Goal: Information Seeking & Learning: Learn about a topic

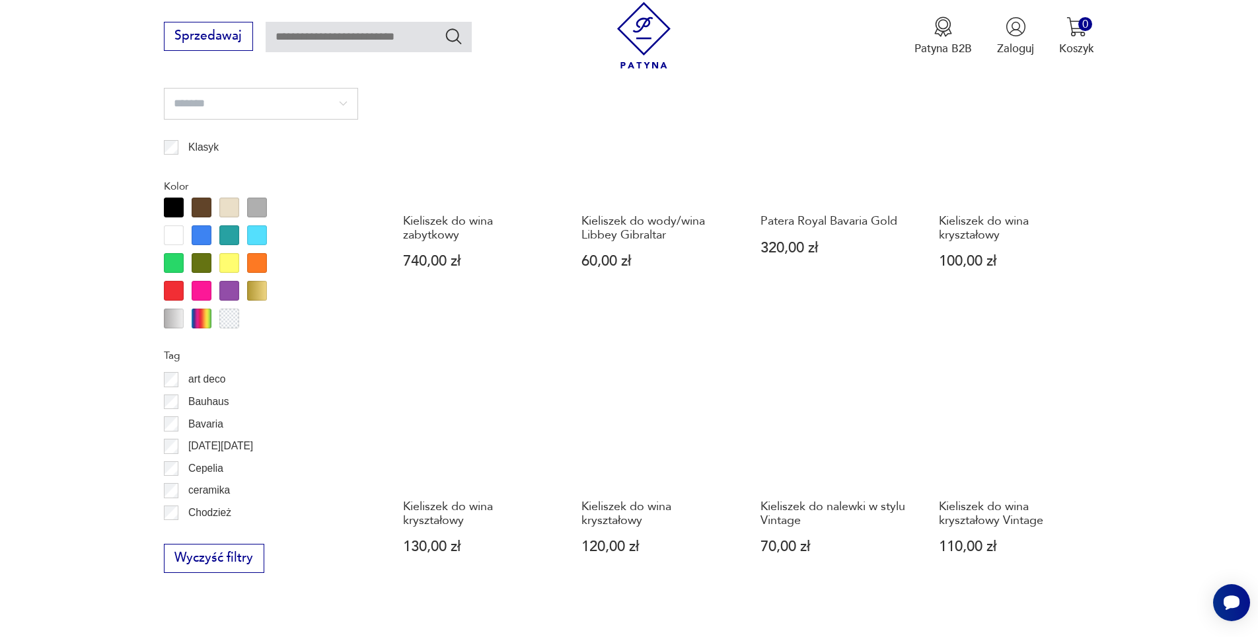
scroll to position [1430, 0]
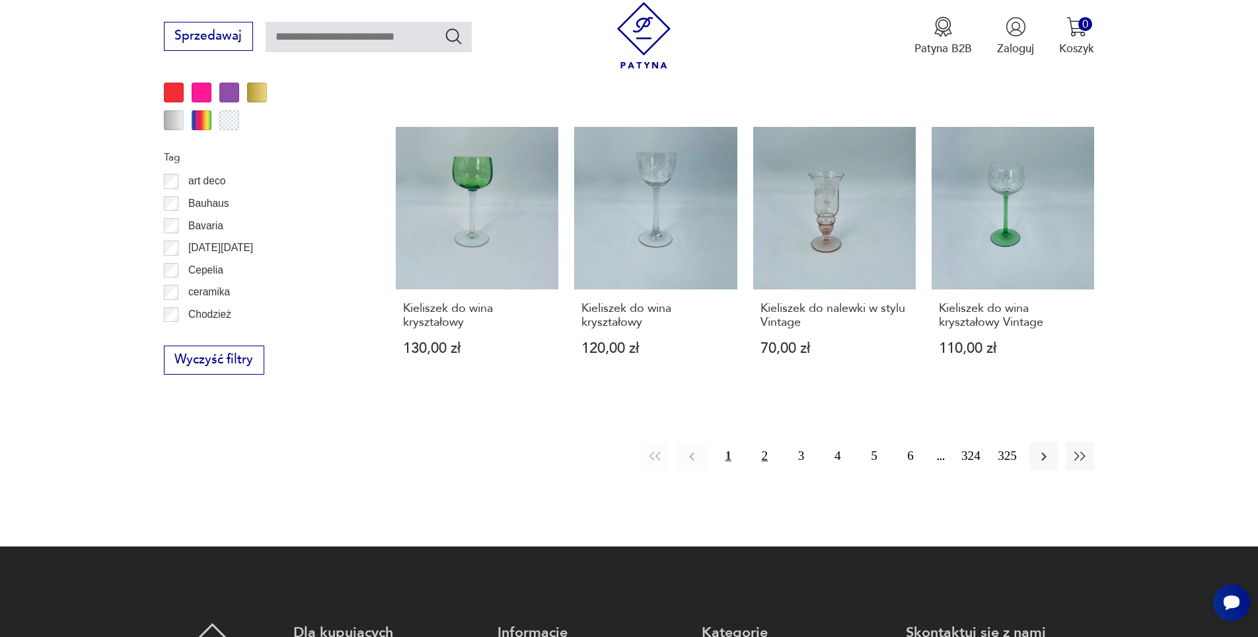
click at [762, 443] on button "2" at bounding box center [765, 456] width 28 height 28
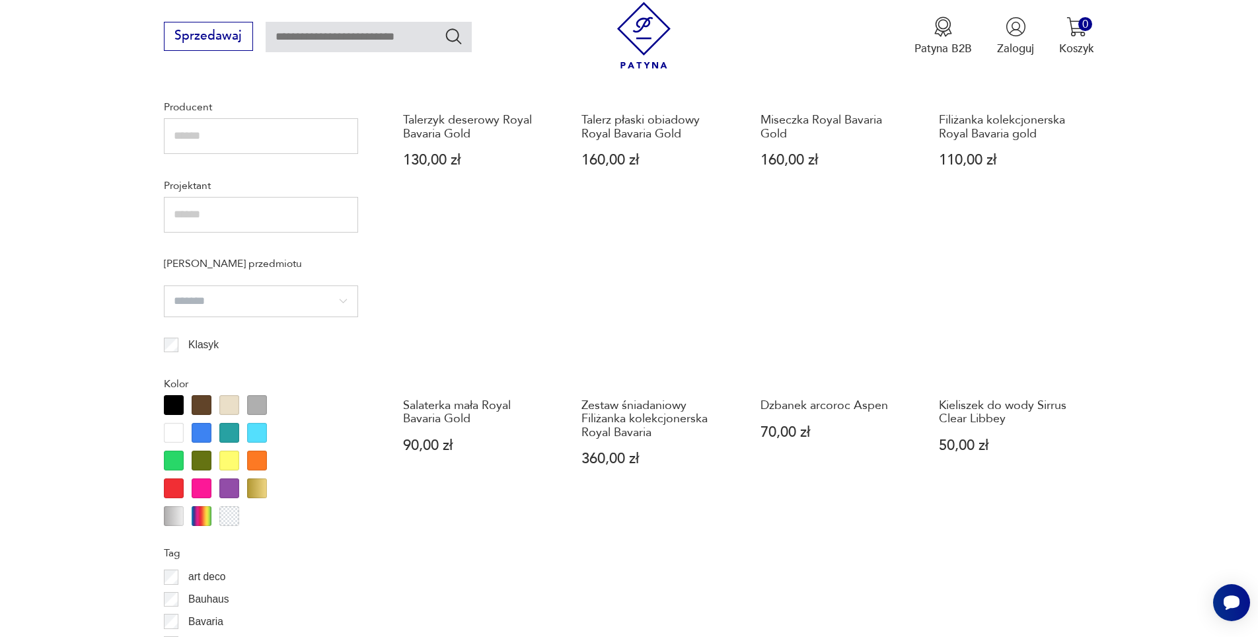
scroll to position [1299, 0]
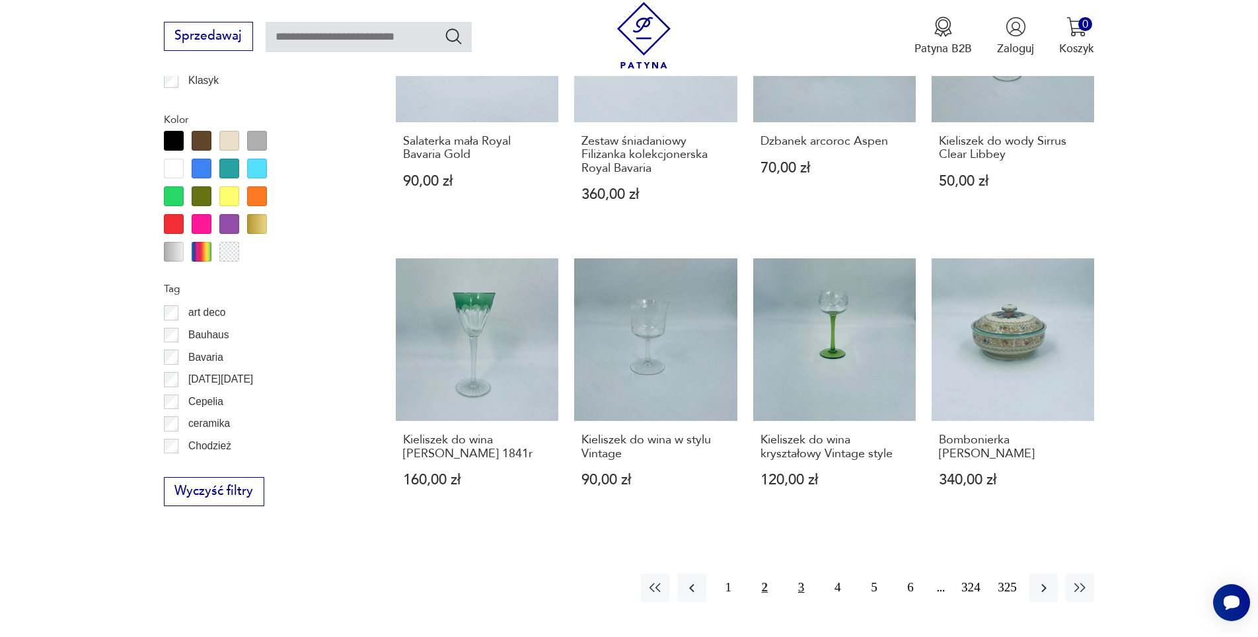
click at [802, 587] on button "3" at bounding box center [801, 588] width 28 height 28
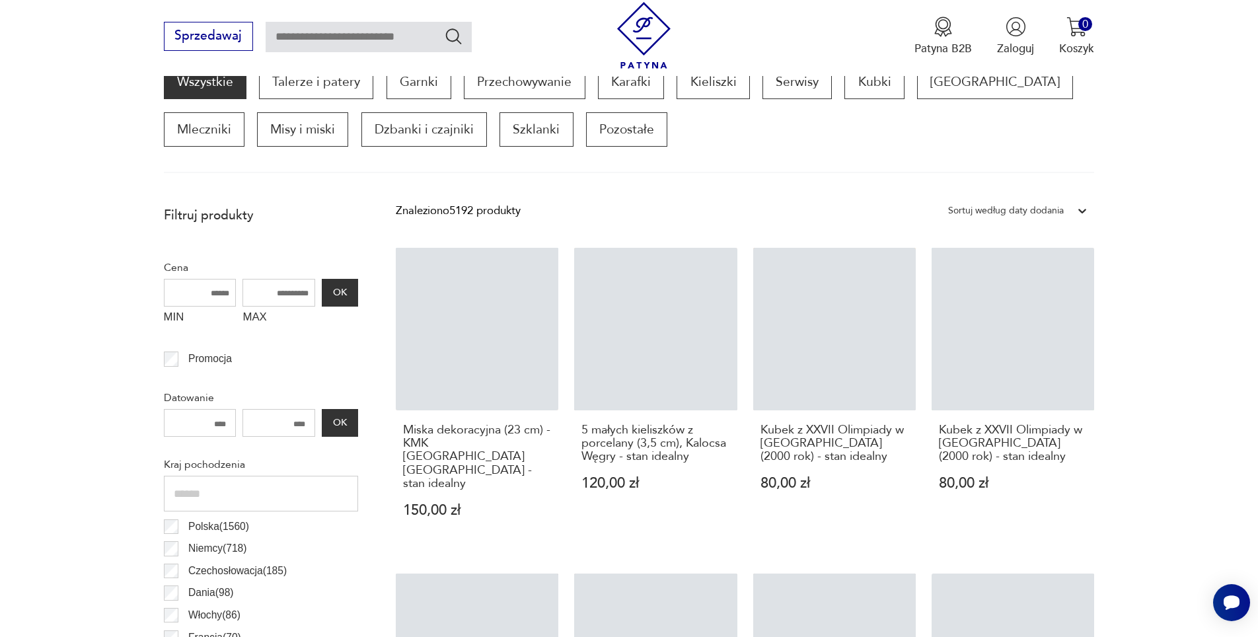
click at [421, 37] on input "text" at bounding box center [369, 37] width 206 height 30
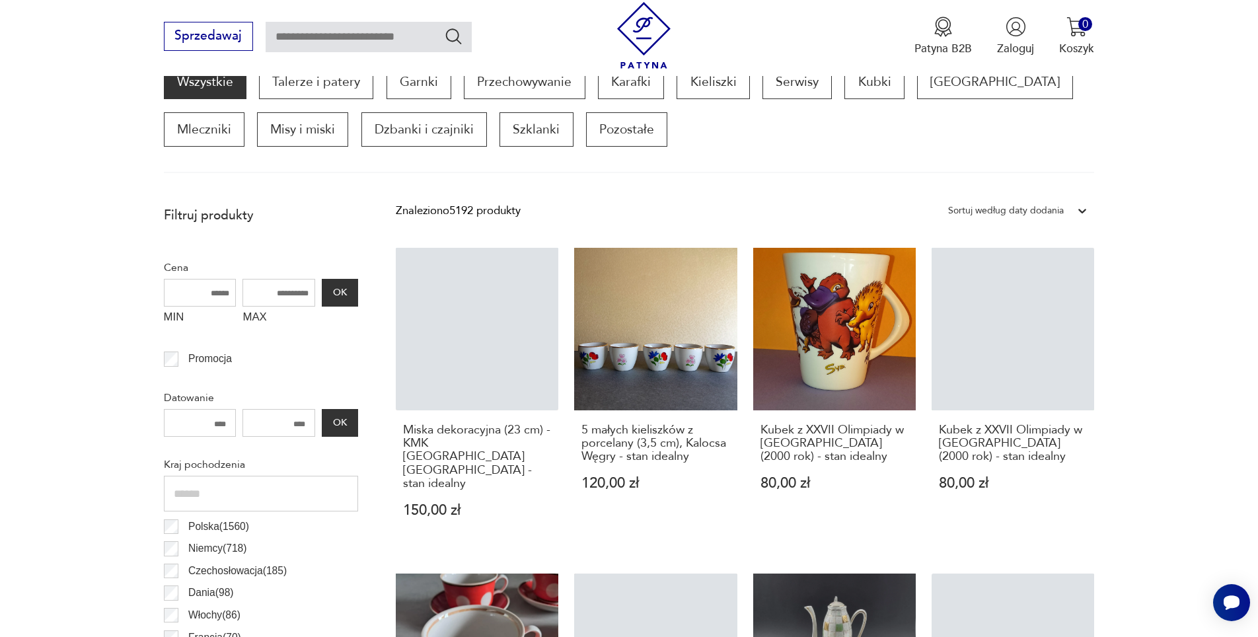
type input "*******"
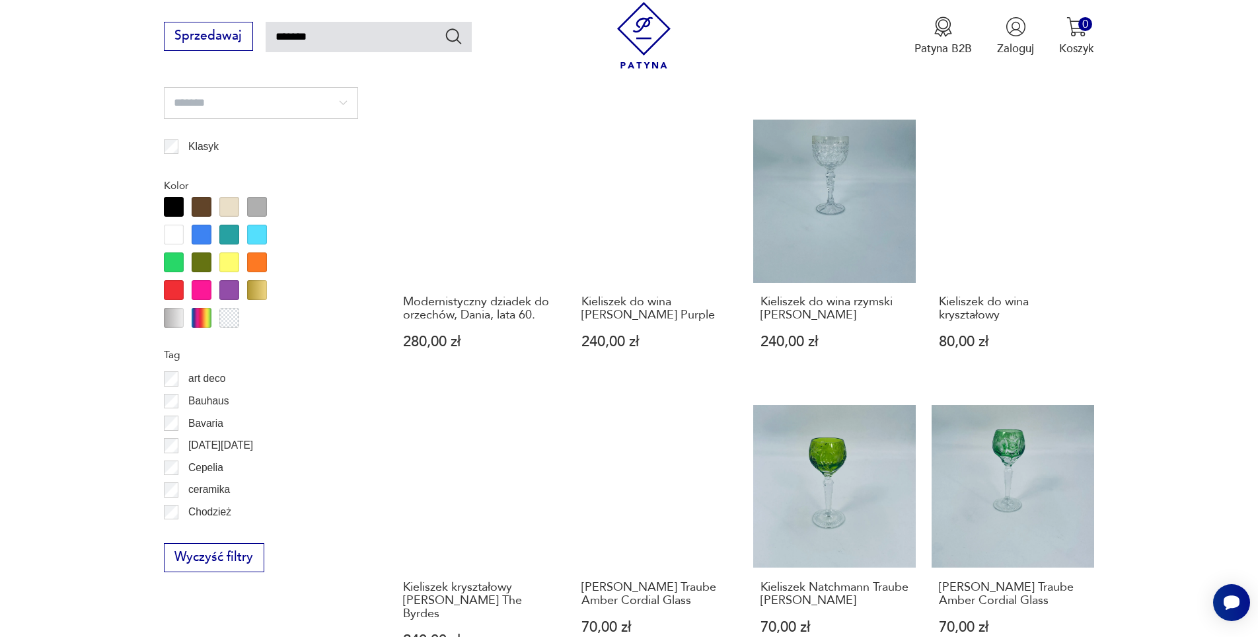
scroll to position [1431, 0]
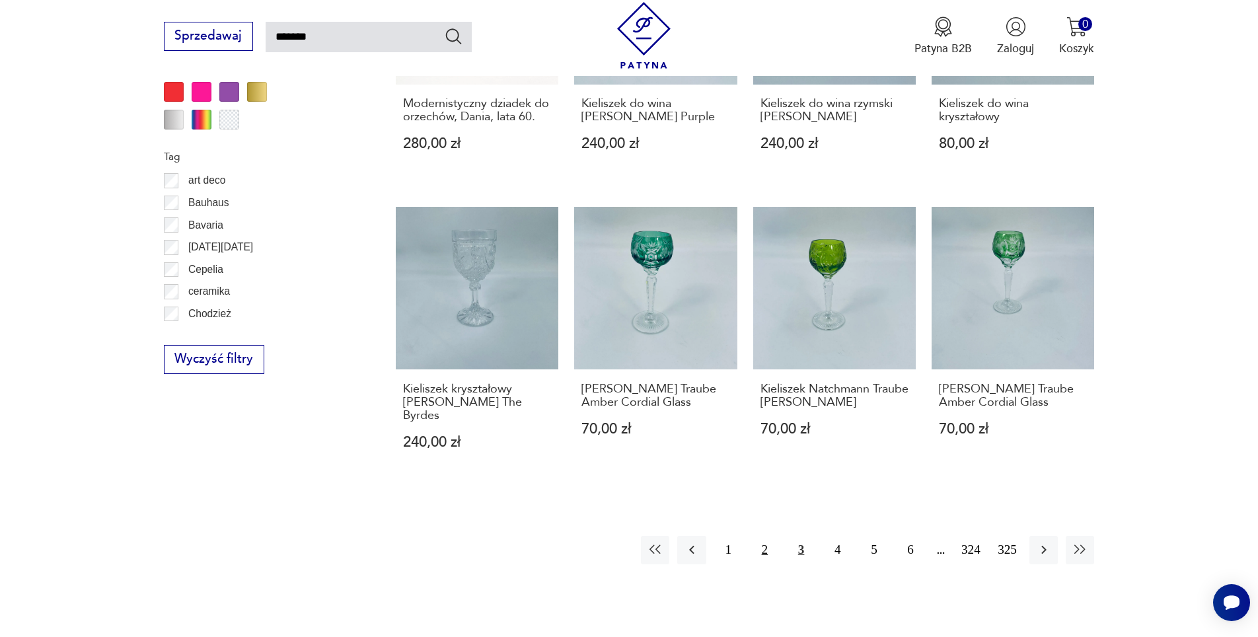
click at [765, 536] on button "2" at bounding box center [765, 550] width 28 height 28
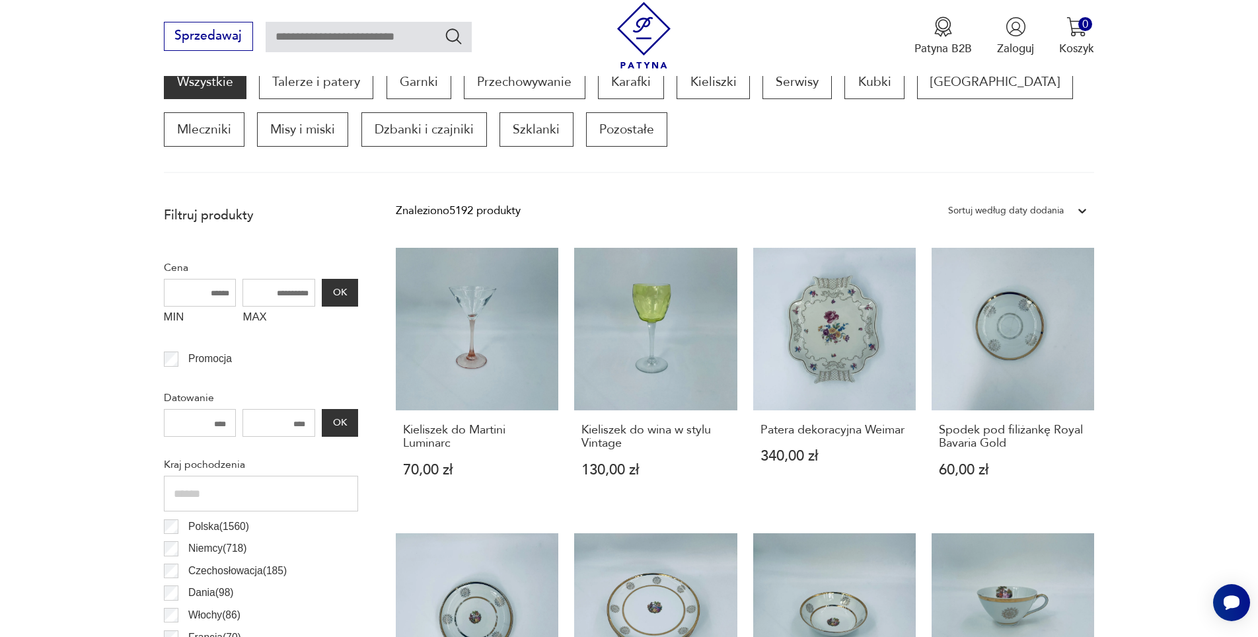
click at [405, 34] on input "text" at bounding box center [369, 37] width 206 height 30
type input "*******"
click at [449, 34] on icon "Szukaj" at bounding box center [453, 35] width 19 height 19
type input "*******"
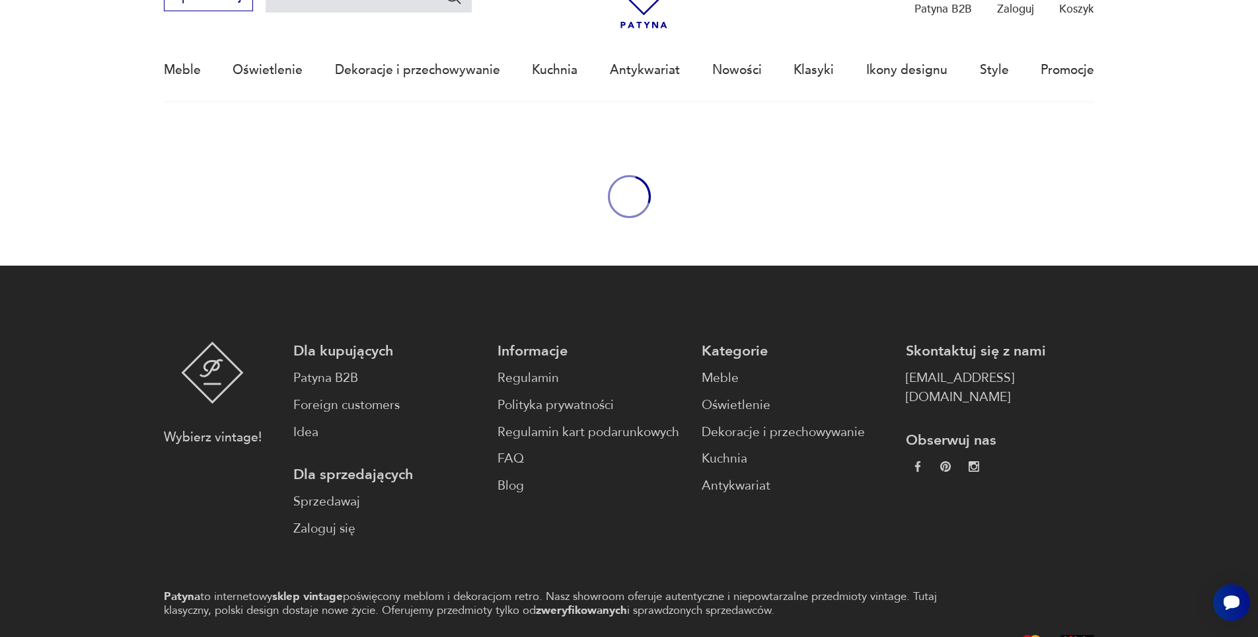
type input "*******"
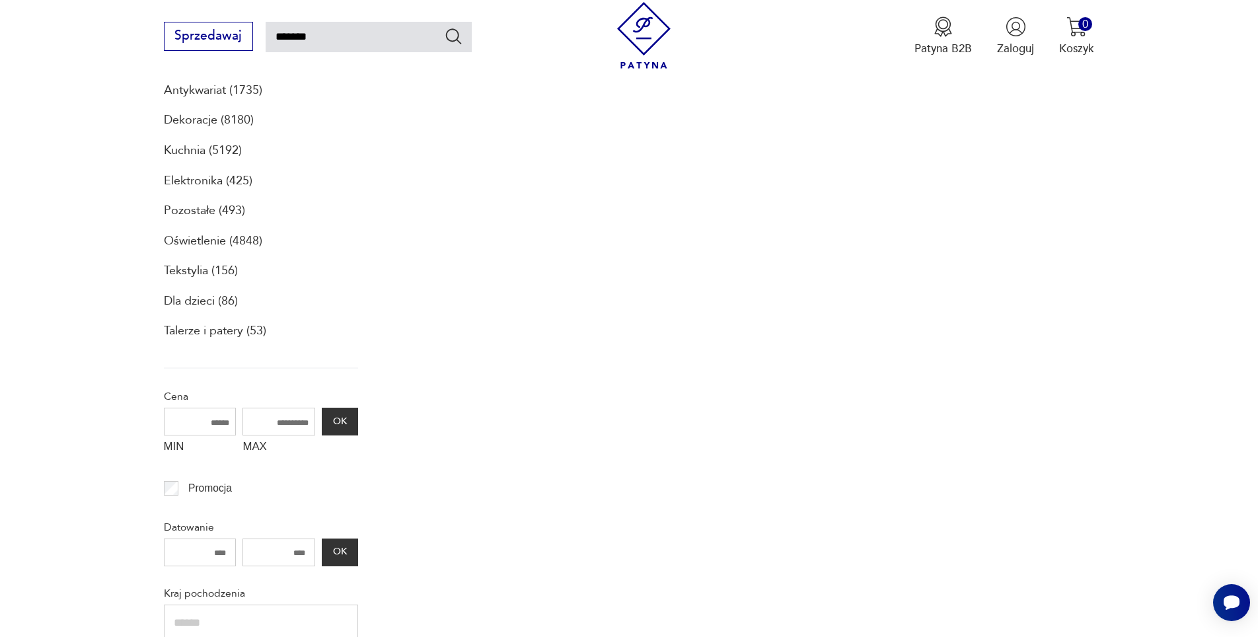
scroll to position [151, 0]
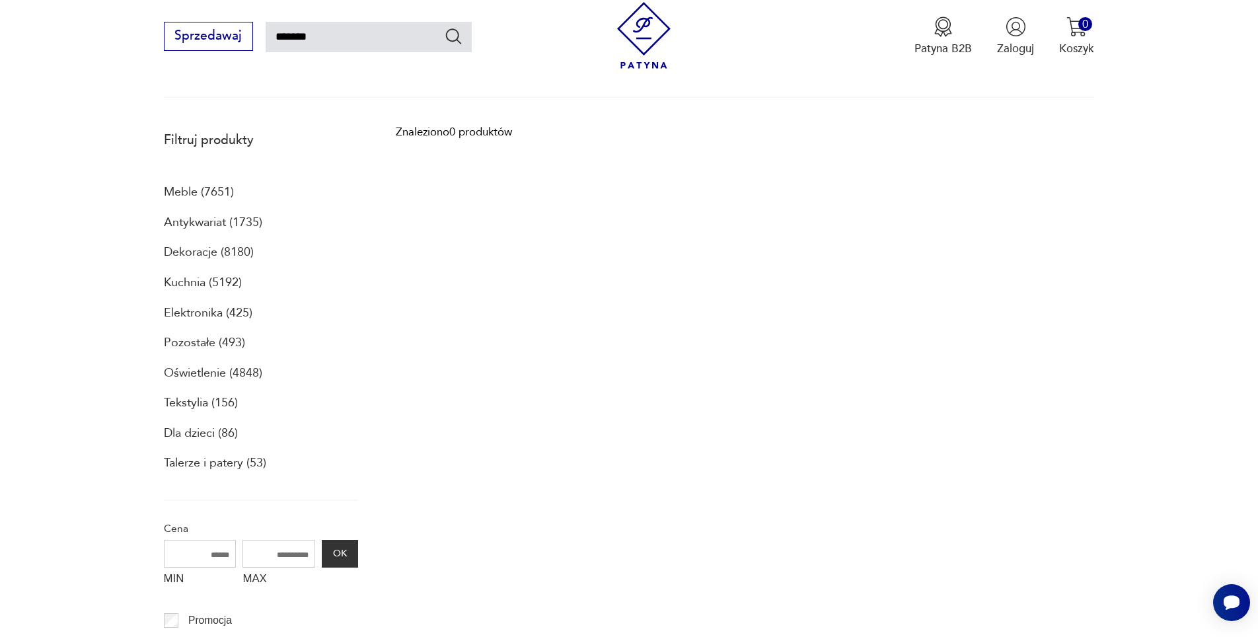
click at [200, 223] on p "Antykwariat (1735)" at bounding box center [213, 222] width 98 height 22
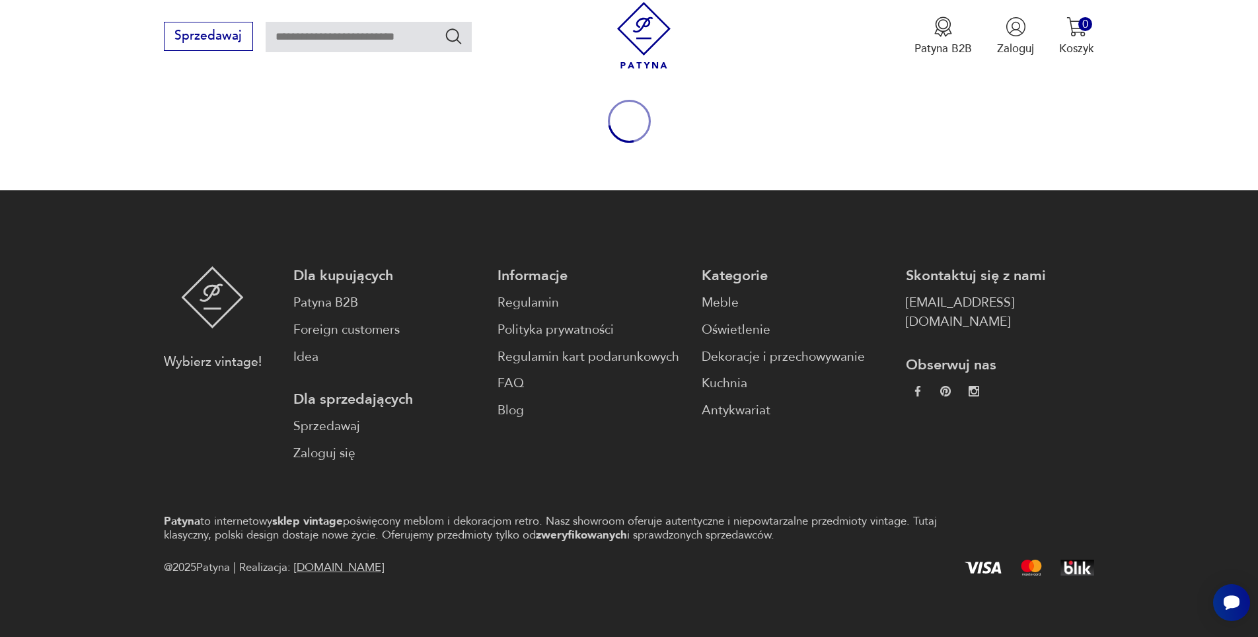
type input "*******"
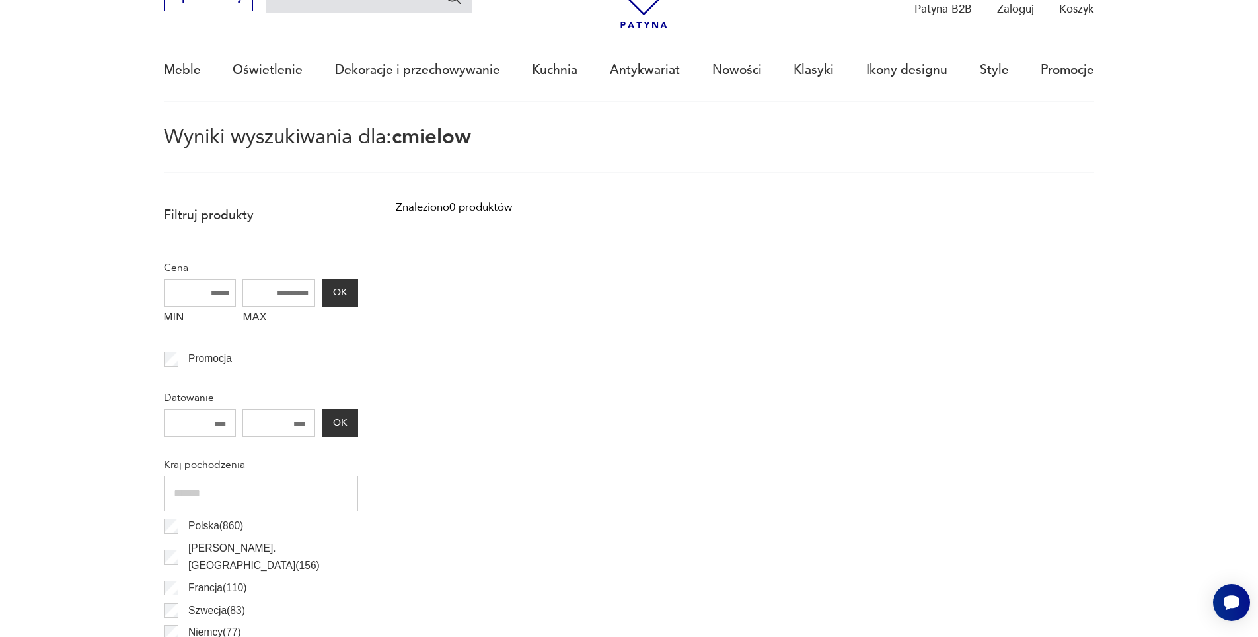
scroll to position [9, 0]
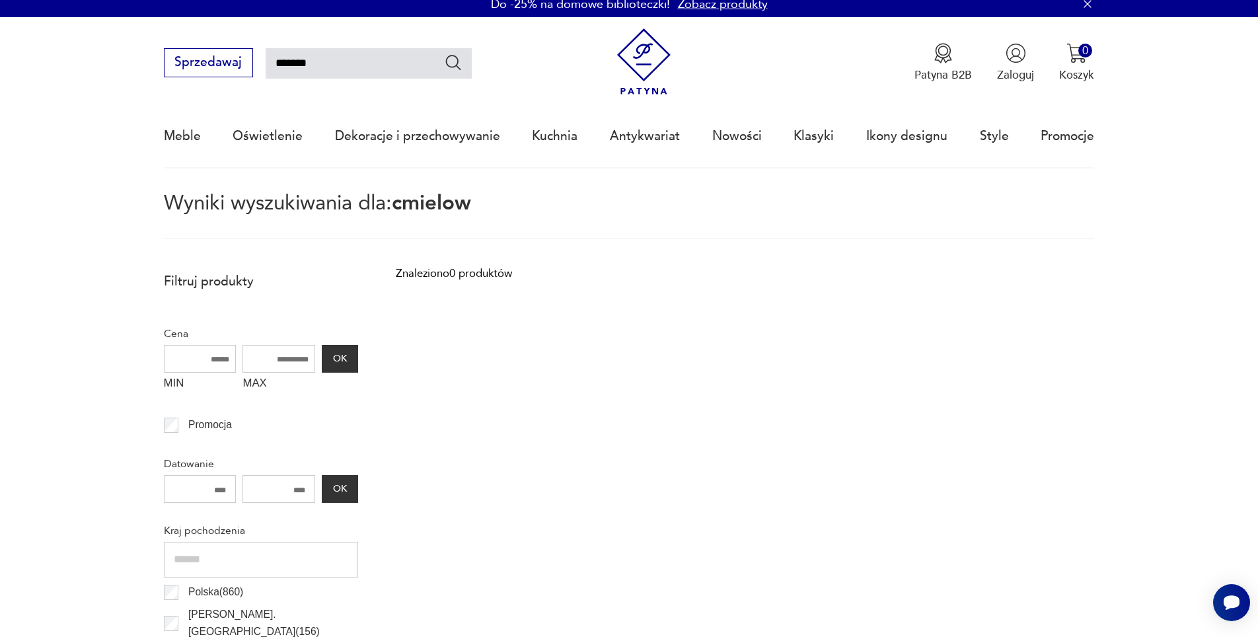
click at [331, 63] on input "*******" at bounding box center [369, 63] width 206 height 30
type input "*"
type input "*********"
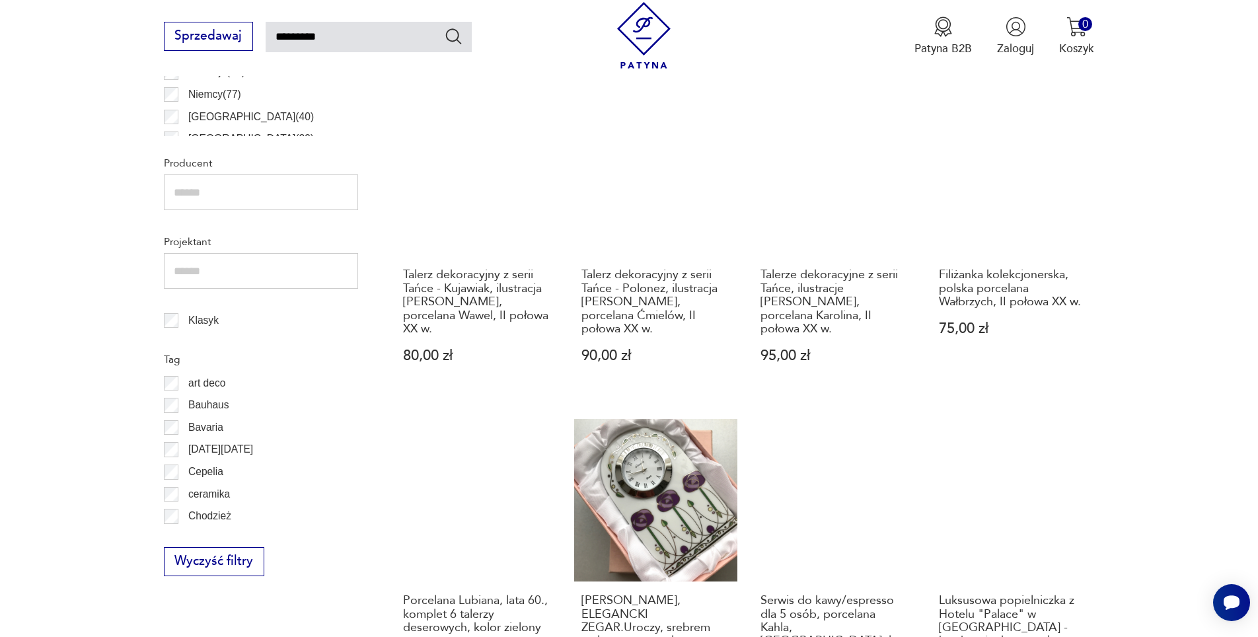
scroll to position [1058, 0]
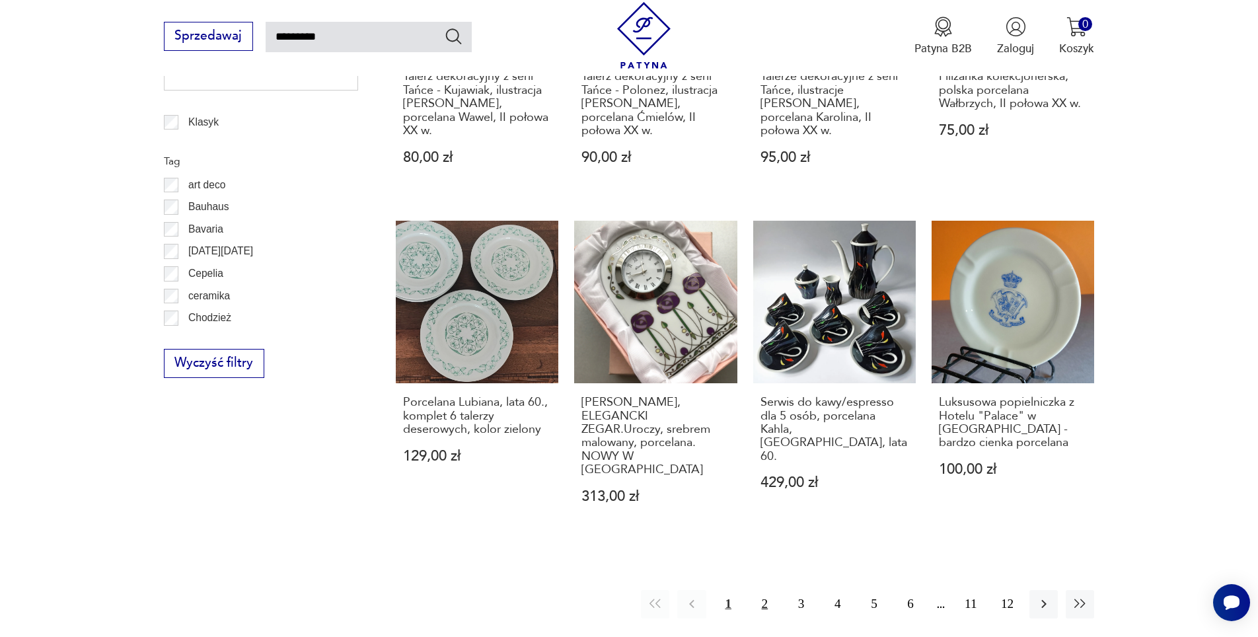
click at [762, 590] on button "2" at bounding box center [765, 604] width 28 height 28
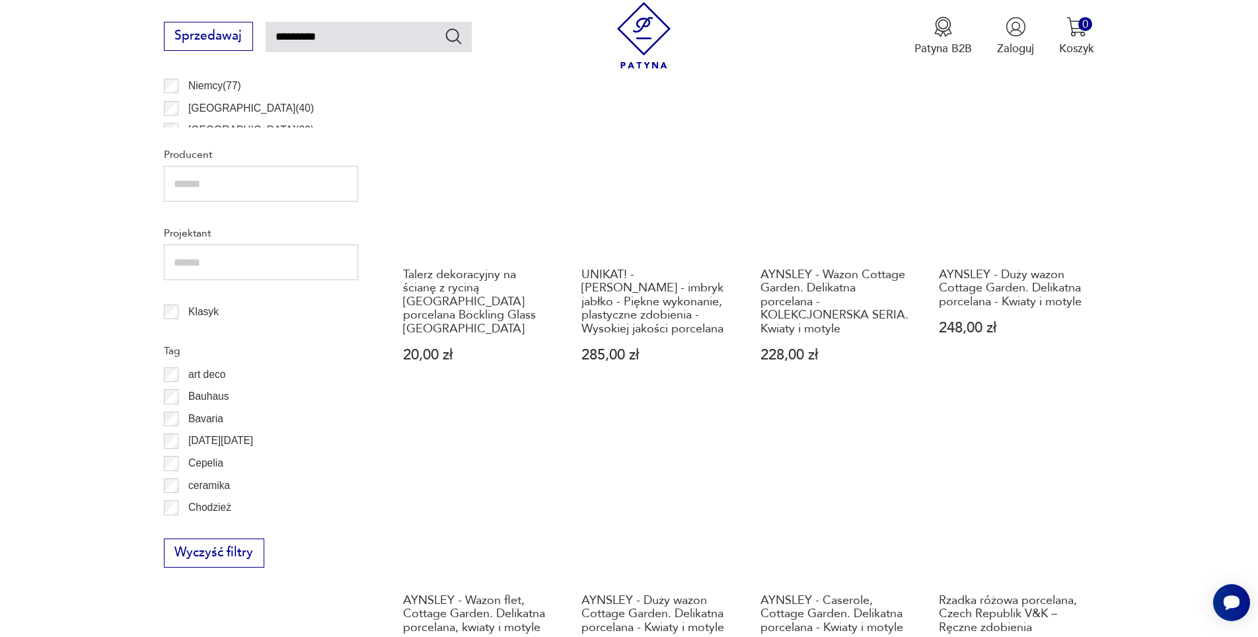
scroll to position [1133, 0]
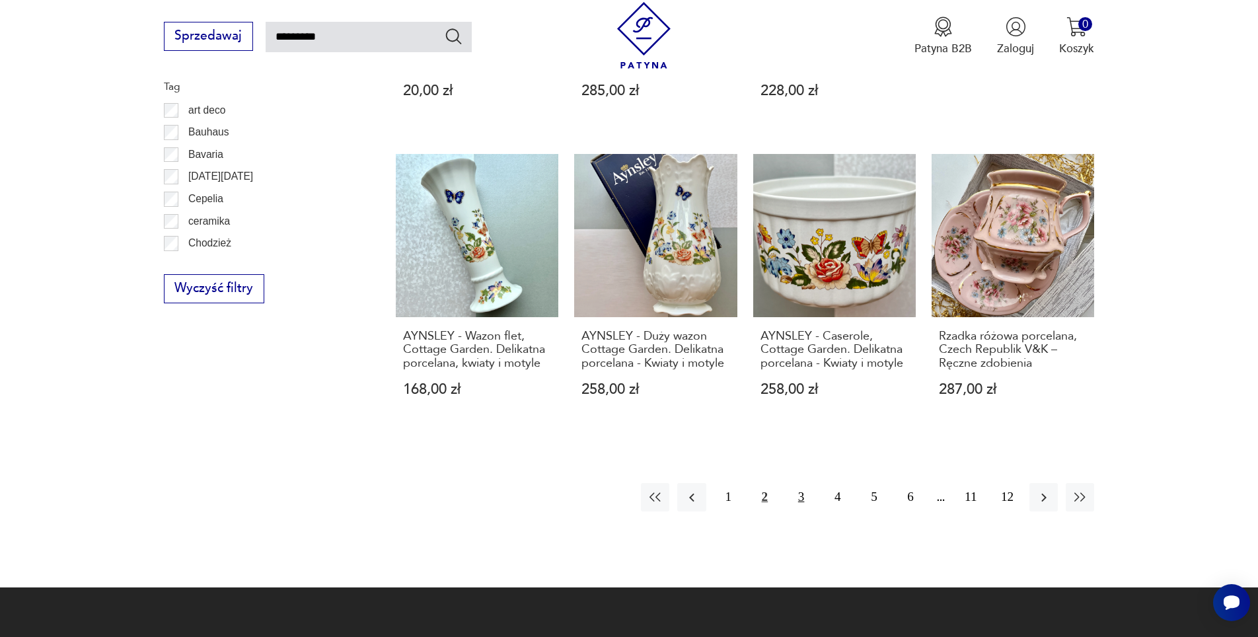
click at [799, 483] on button "3" at bounding box center [801, 497] width 28 height 28
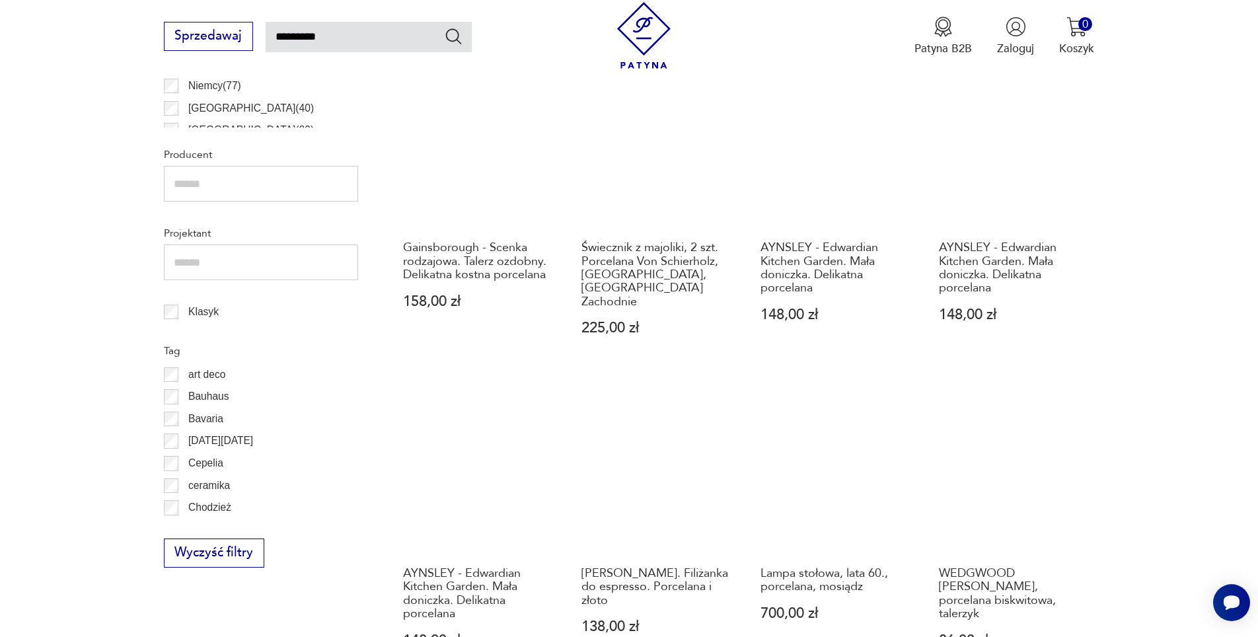
scroll to position [1199, 0]
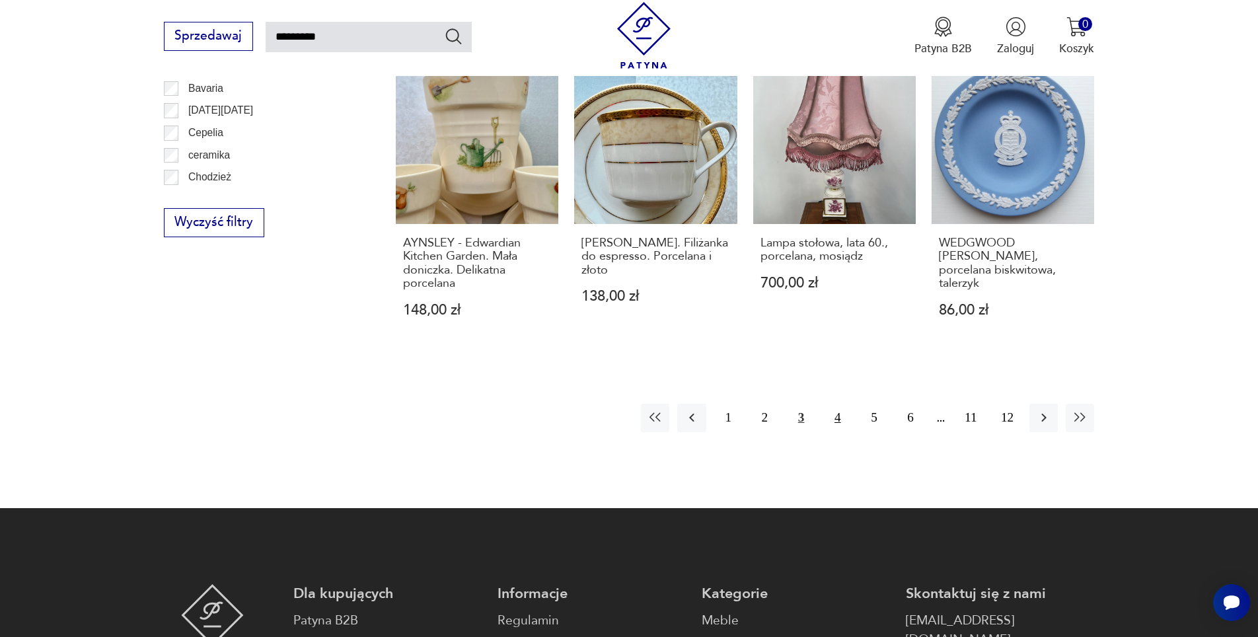
click at [839, 404] on button "4" at bounding box center [837, 418] width 28 height 28
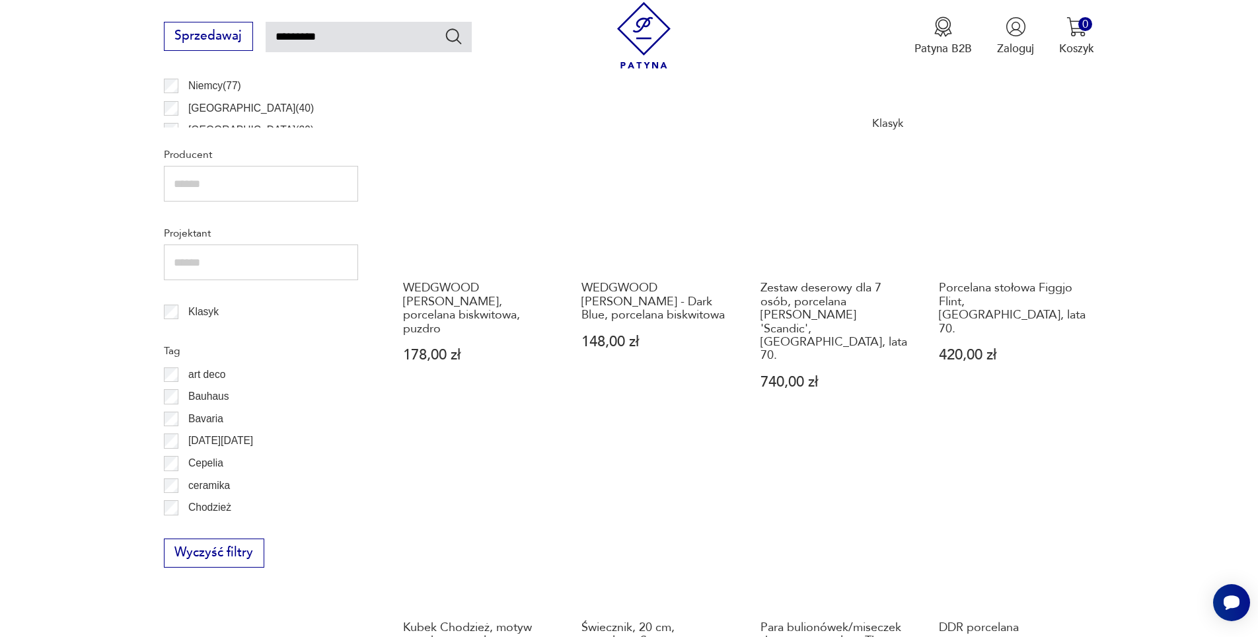
scroll to position [1199, 0]
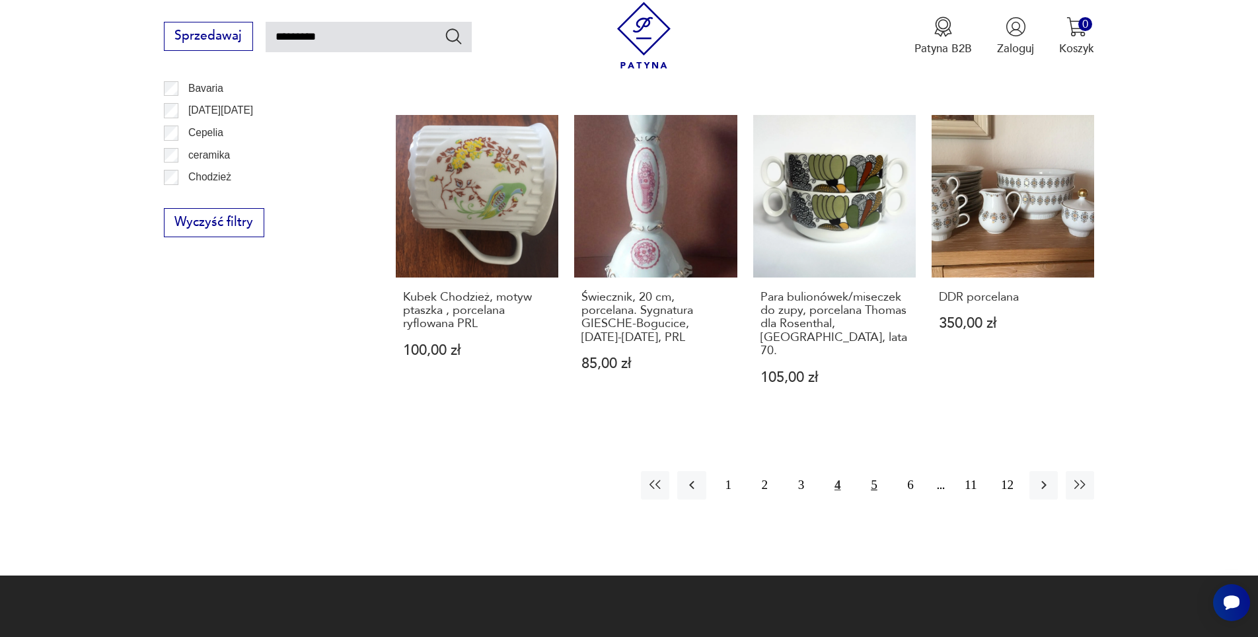
click at [874, 471] on button "5" at bounding box center [874, 485] width 28 height 28
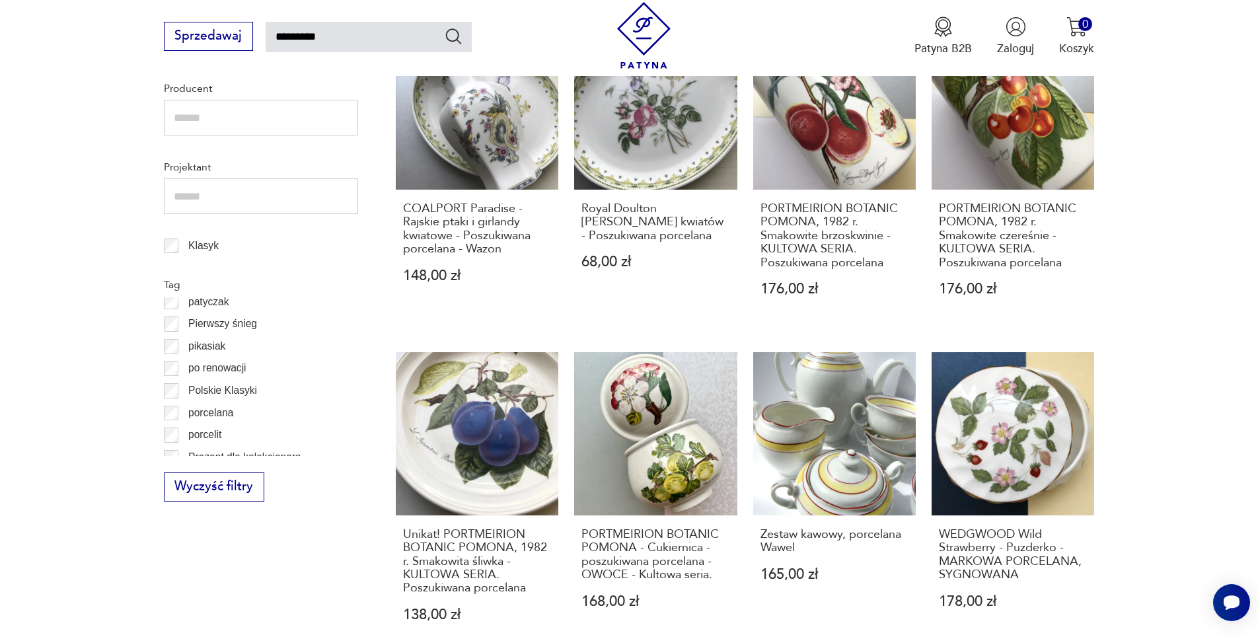
scroll to position [1199, 0]
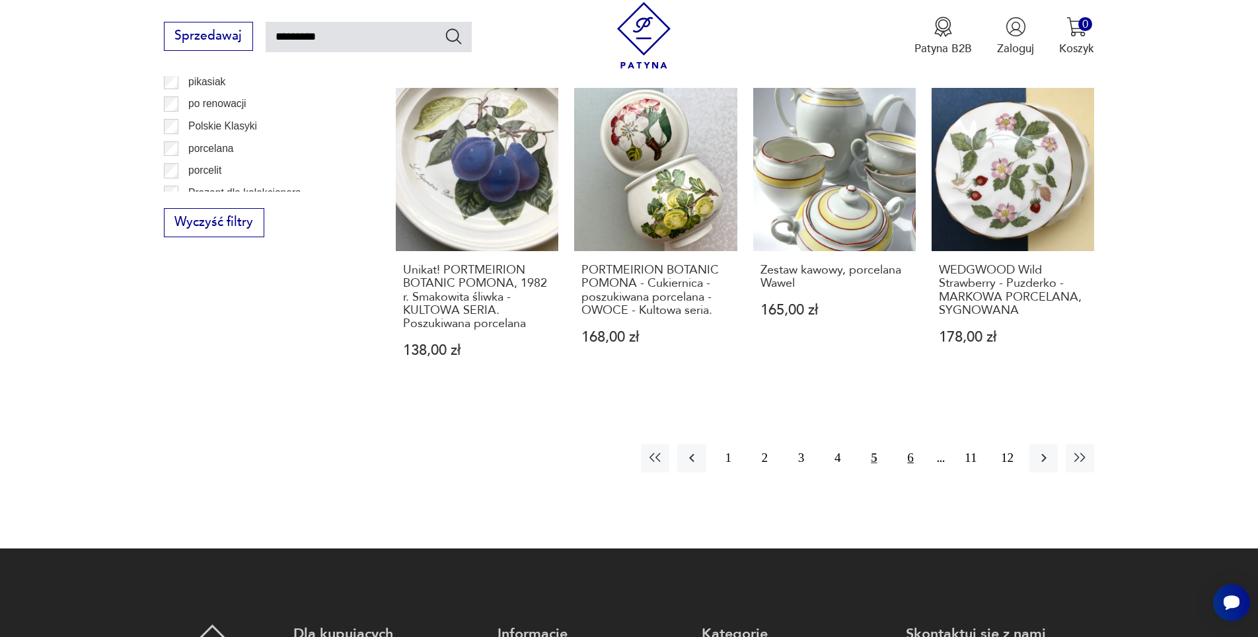
click at [908, 456] on button "6" at bounding box center [911, 458] width 28 height 28
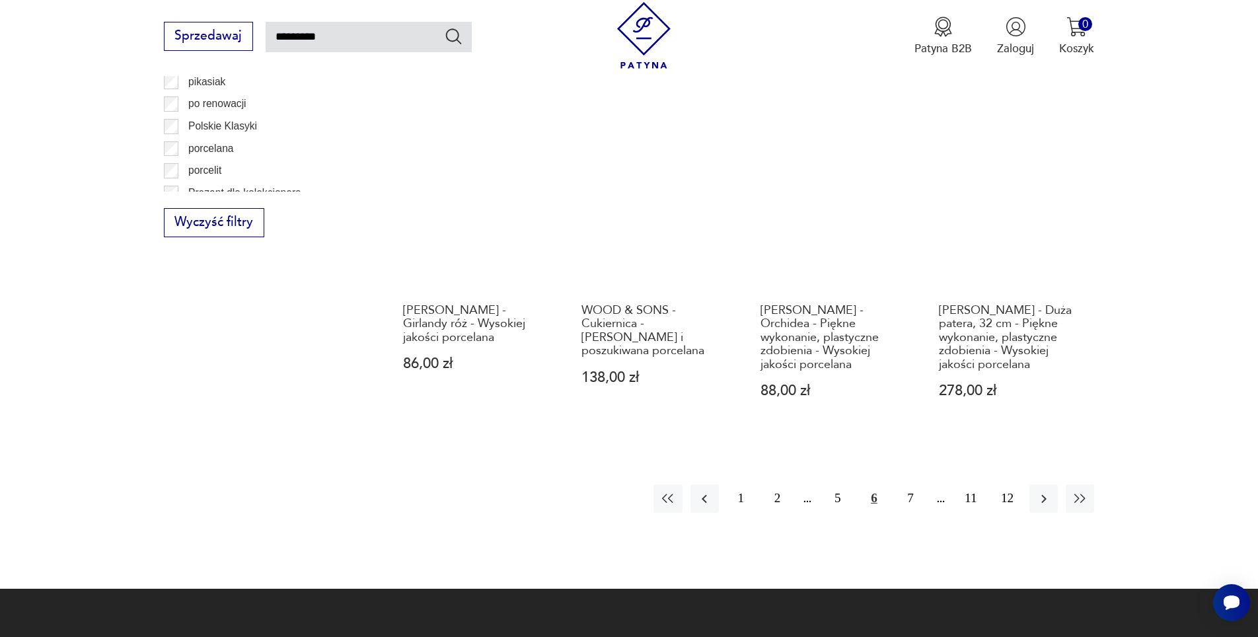
scroll to position [1265, 0]
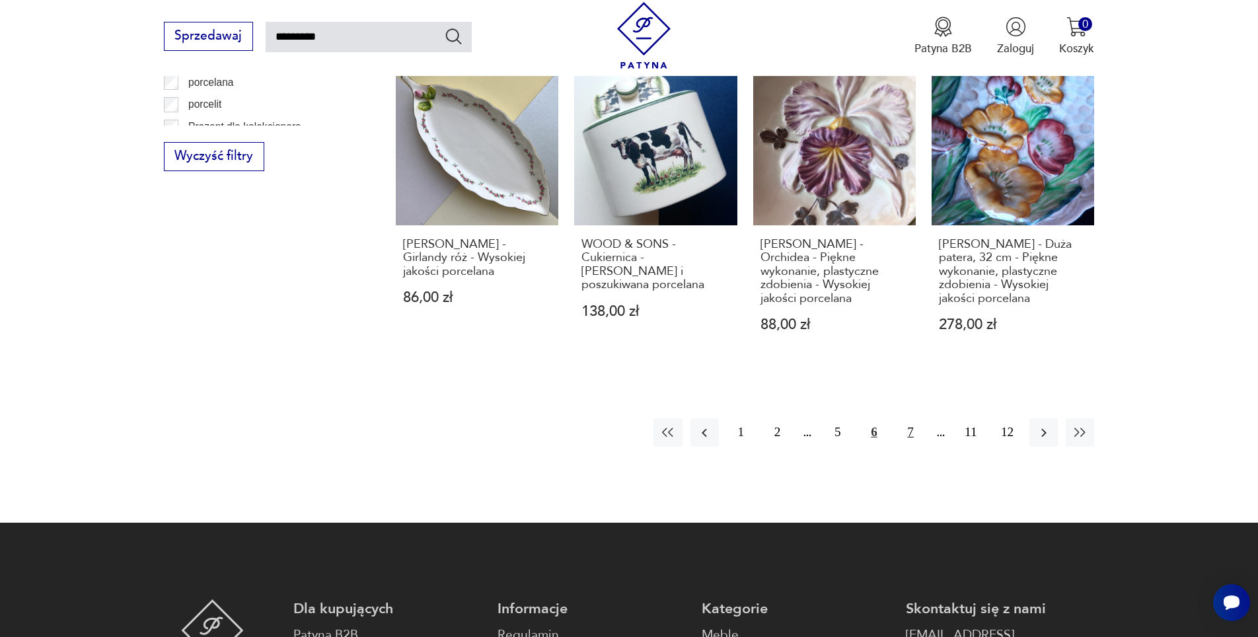
click at [911, 418] on button "7" at bounding box center [911, 432] width 28 height 28
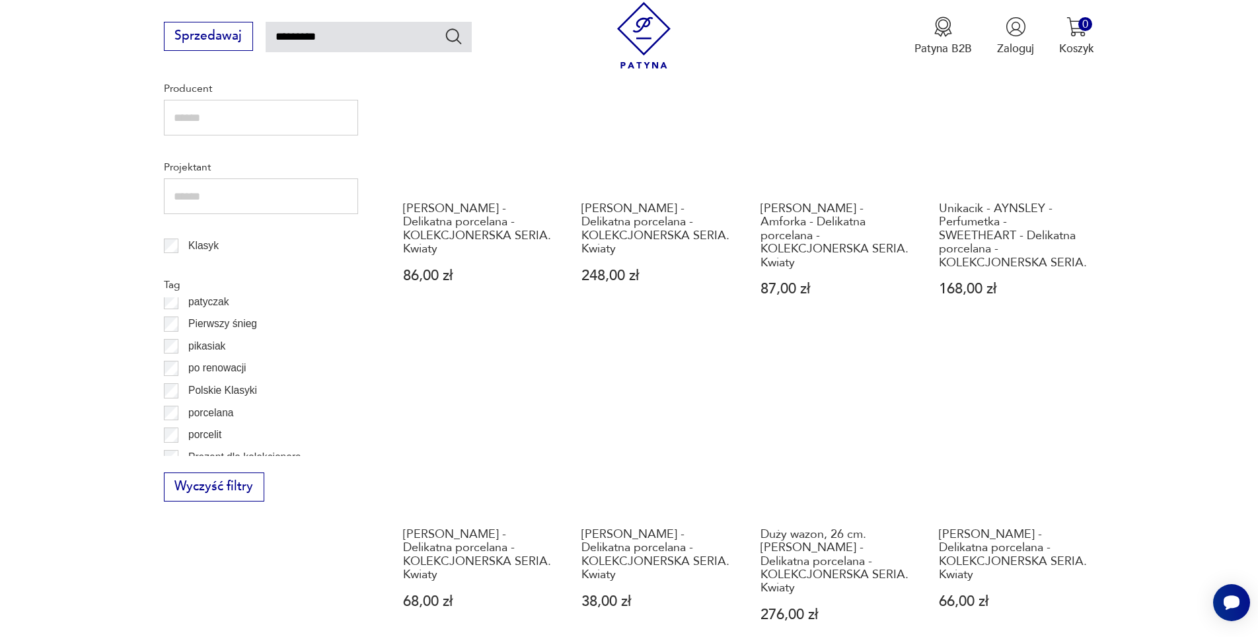
scroll to position [1199, 0]
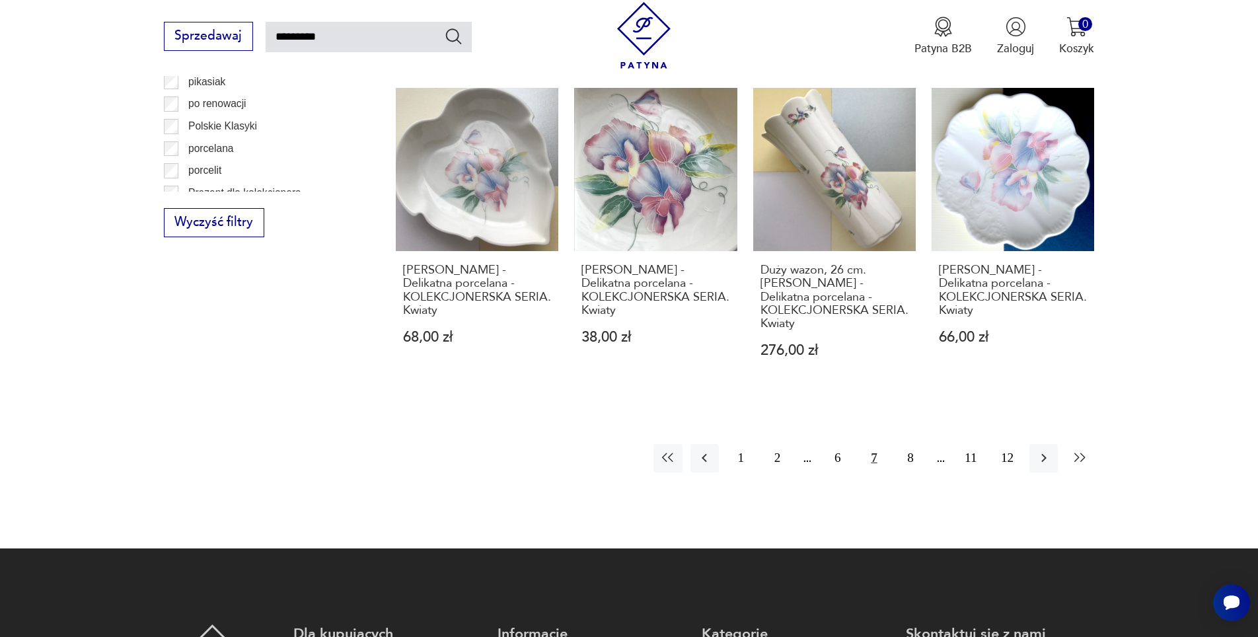
click at [1078, 463] on icon "button" at bounding box center [1080, 457] width 11 height 9
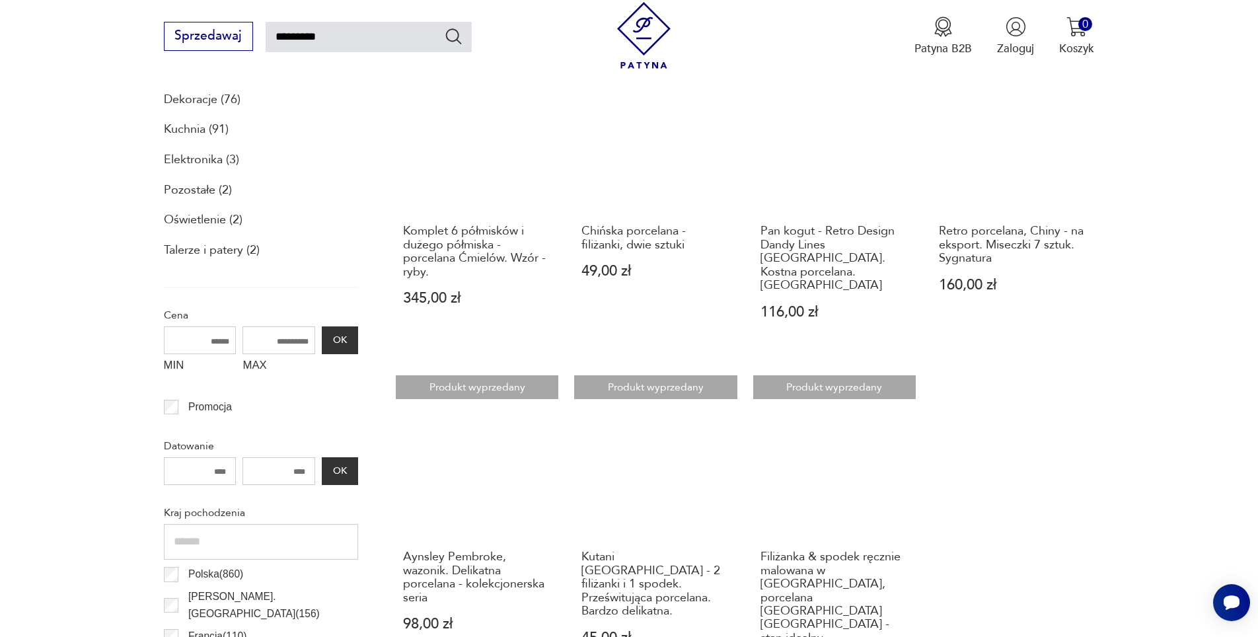
scroll to position [538, 0]
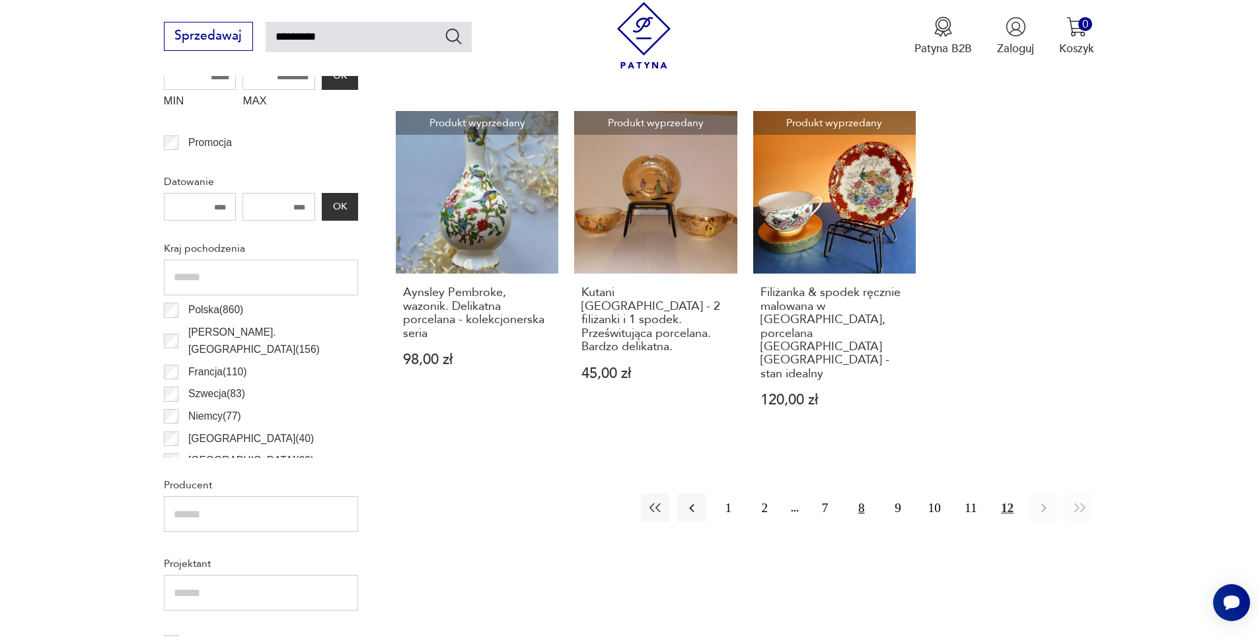
click at [860, 494] on button "8" at bounding box center [861, 508] width 28 height 28
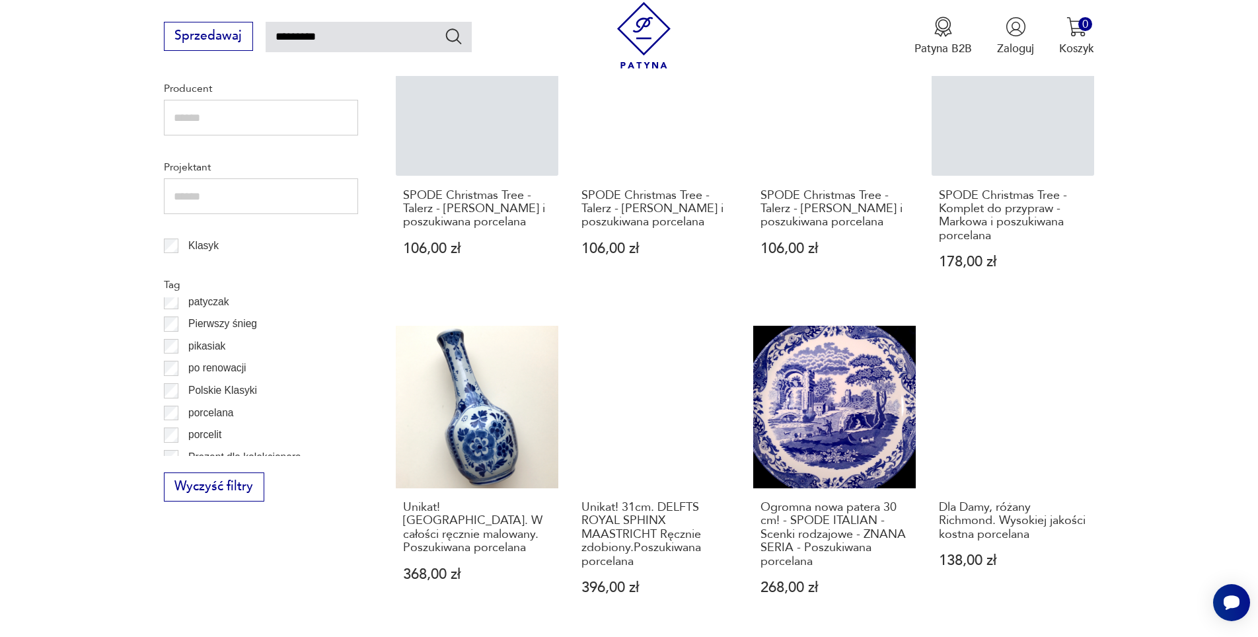
scroll to position [1133, 0]
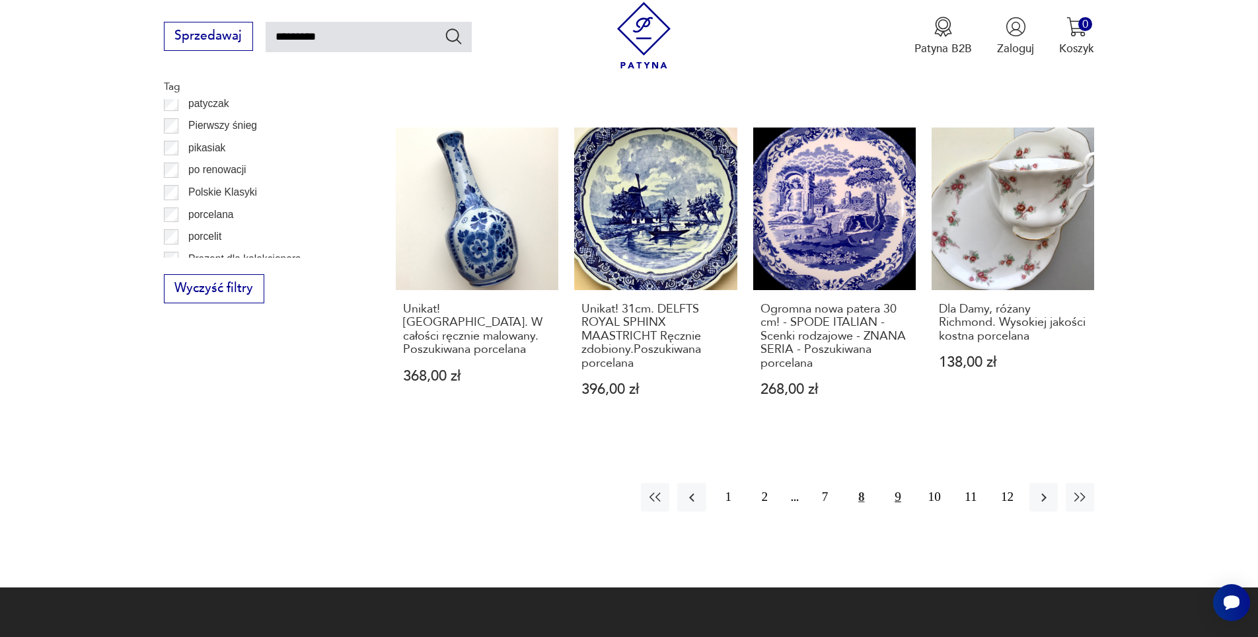
click at [896, 494] on button "9" at bounding box center [898, 497] width 28 height 28
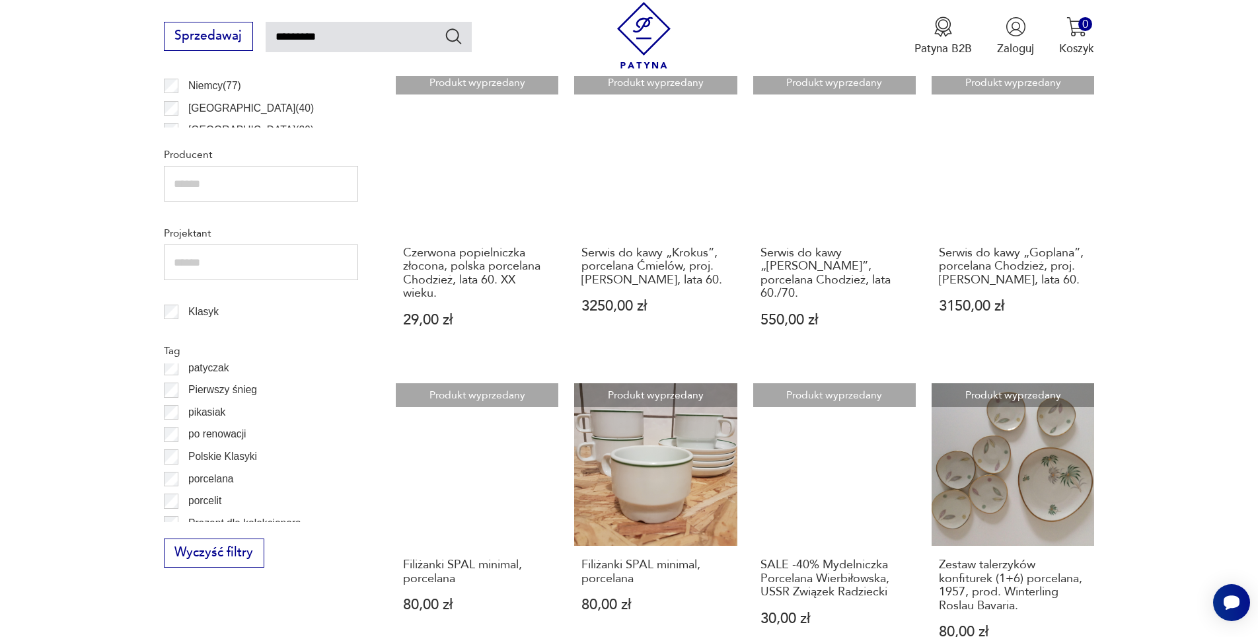
scroll to position [1067, 0]
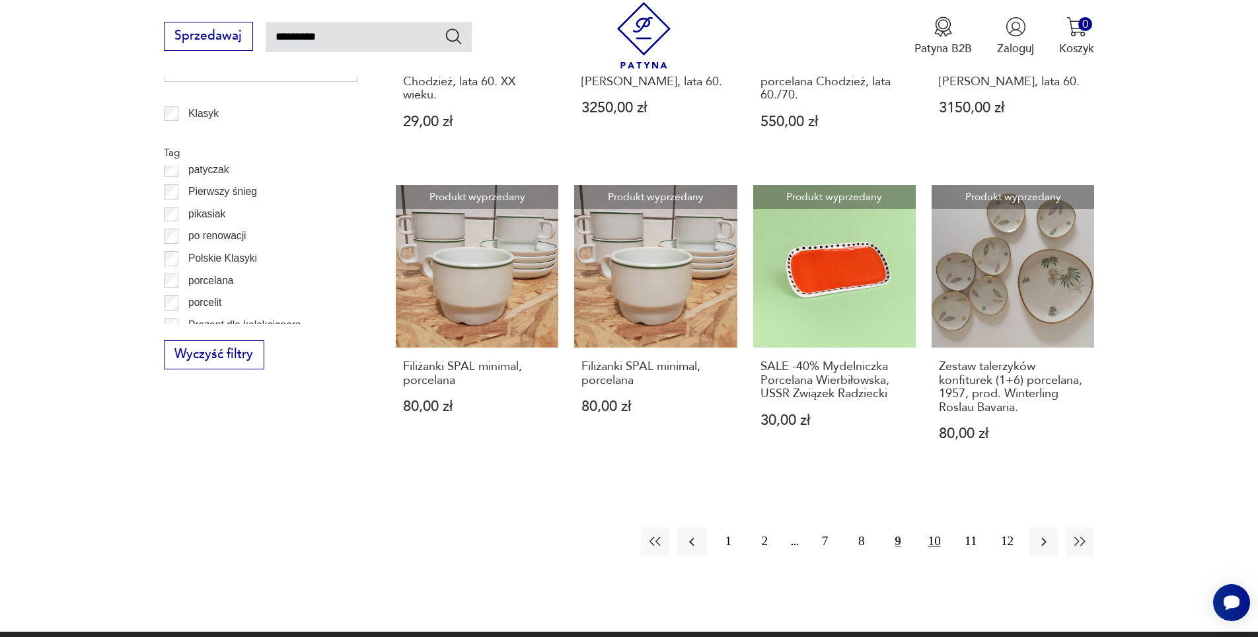
click at [933, 539] on button "10" at bounding box center [935, 541] width 28 height 28
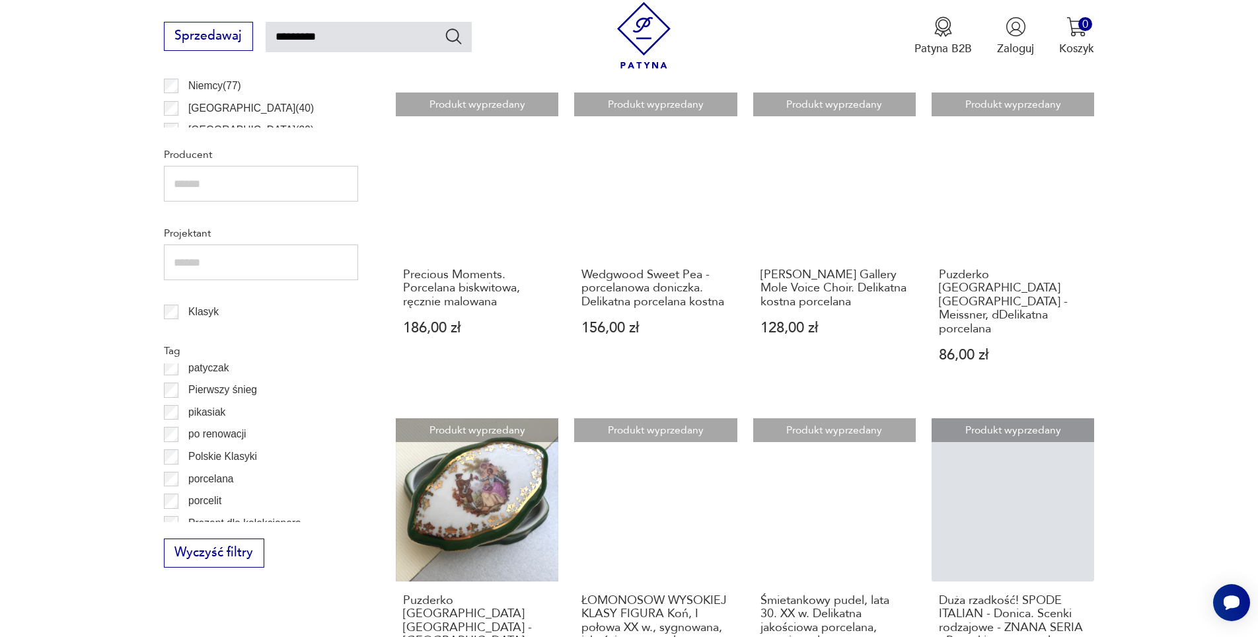
scroll to position [1133, 0]
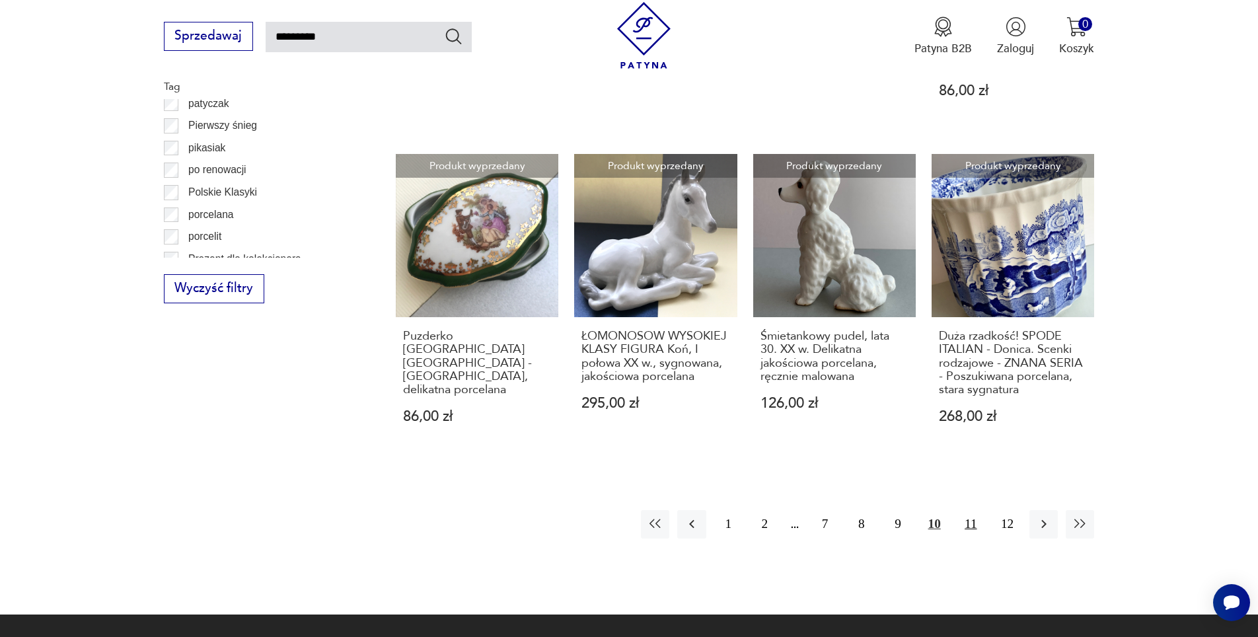
click at [970, 510] on button "11" at bounding box center [971, 524] width 28 height 28
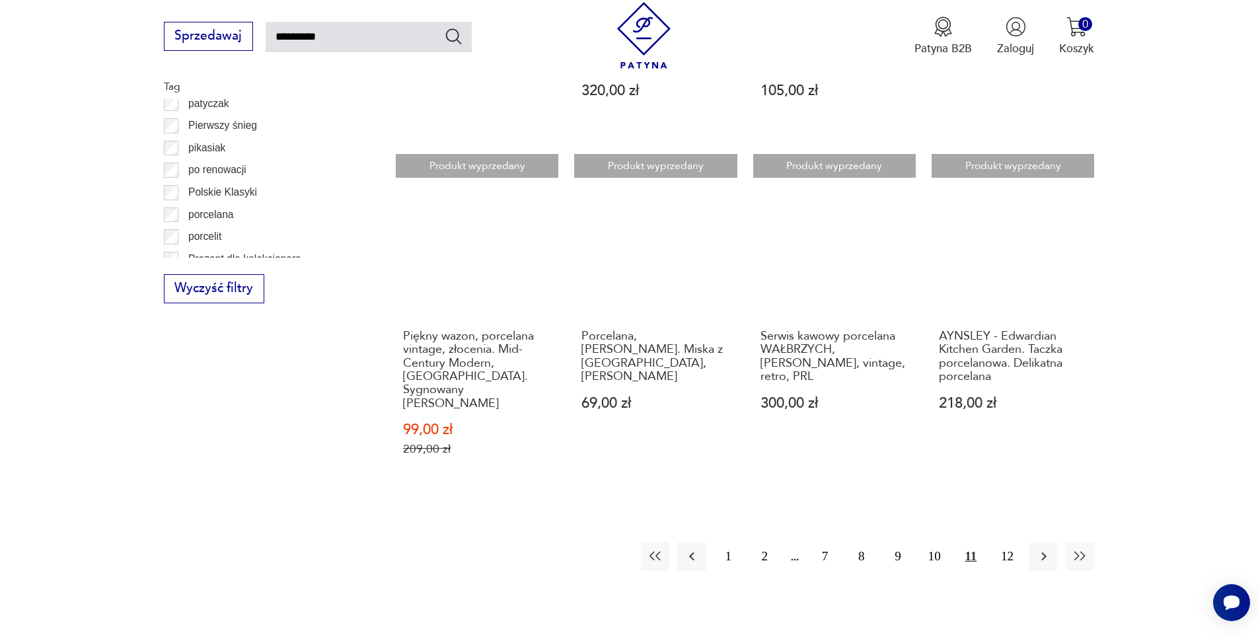
scroll to position [1199, 0]
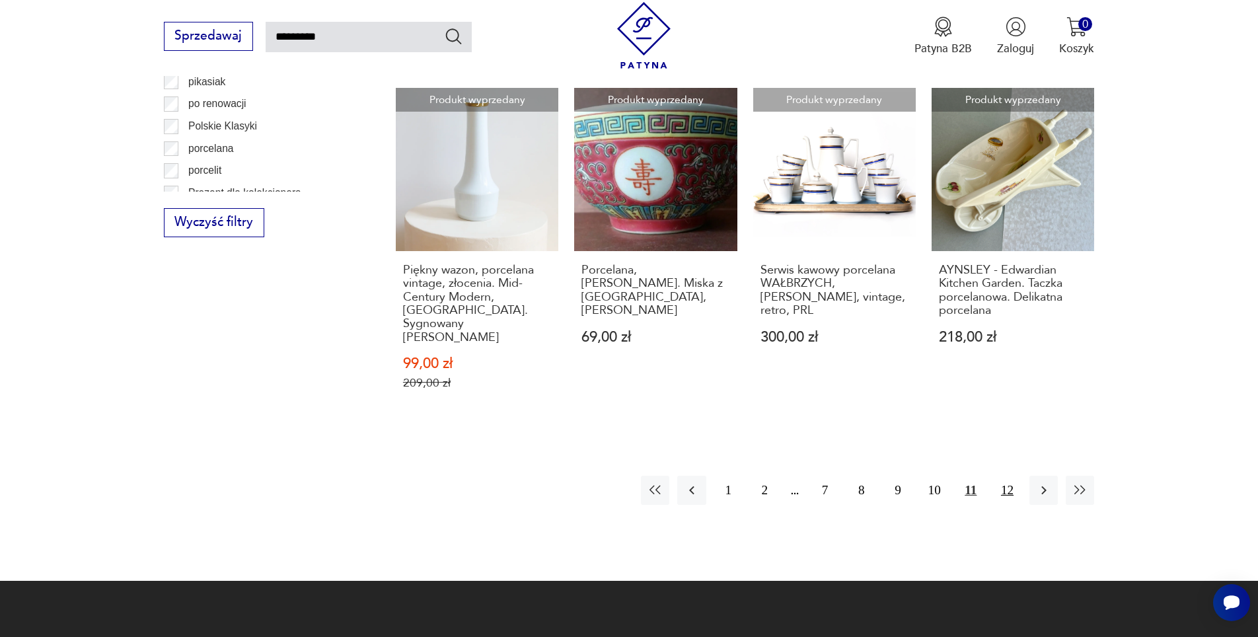
click at [1009, 476] on button "12" at bounding box center [1007, 490] width 28 height 28
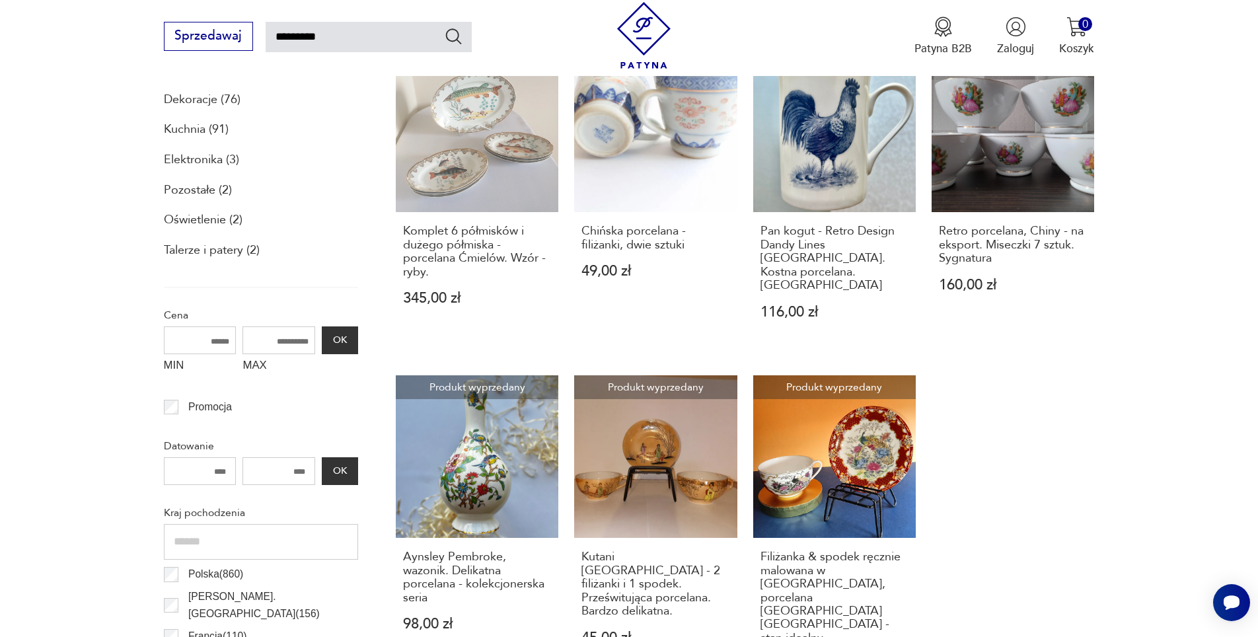
scroll to position [340, 0]
